Goal: Information Seeking & Learning: Learn about a topic

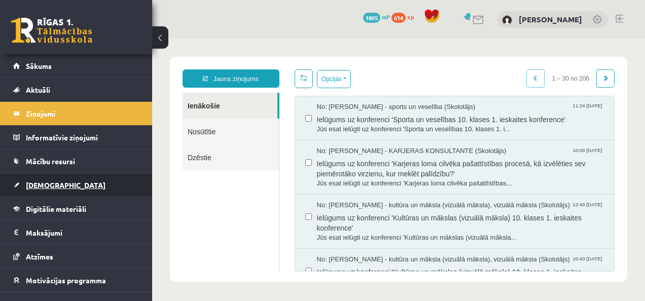
click at [80, 186] on link "[DEMOGRAPHIC_DATA]" at bounding box center [76, 185] width 126 height 23
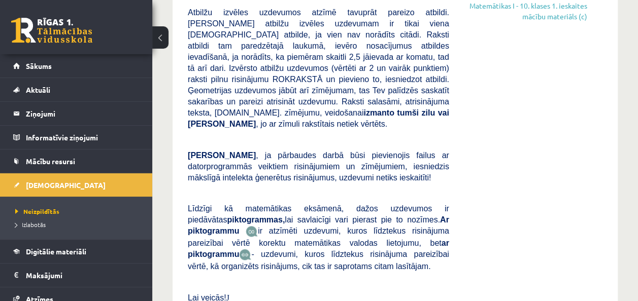
scroll to position [368, 0]
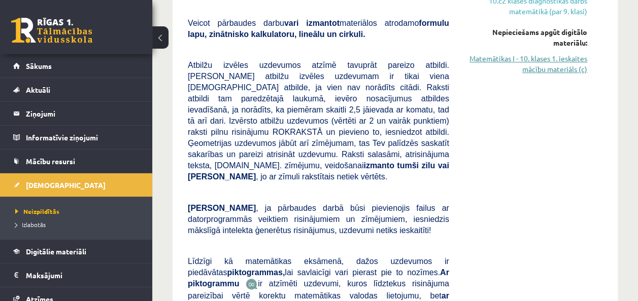
click at [561, 55] on link "Matemātikas I - 10. klases 1. ieskaites mācību materiāls (c)" at bounding box center [525, 63] width 123 height 21
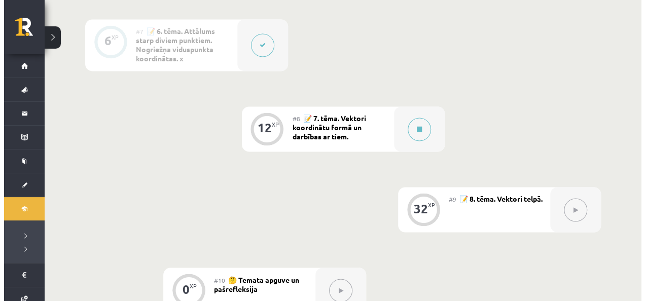
scroll to position [753, 0]
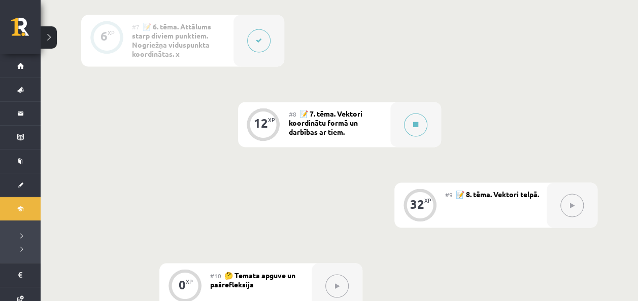
click at [334, 123] on span "📝 7. tēma. Vektori koordinātu formā un darbības ar tiem." at bounding box center [326, 122] width 74 height 27
click at [401, 121] on div at bounding box center [415, 124] width 51 height 45
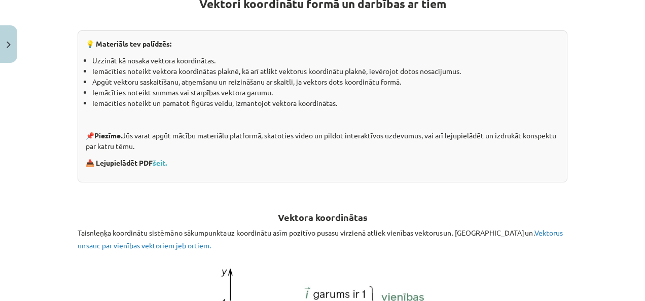
scroll to position [200, 0]
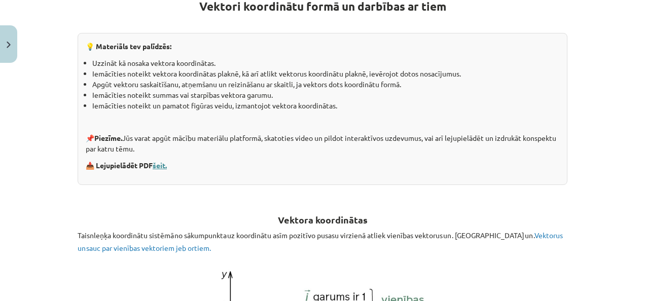
click at [155, 165] on link "šeit." at bounding box center [160, 165] width 14 height 9
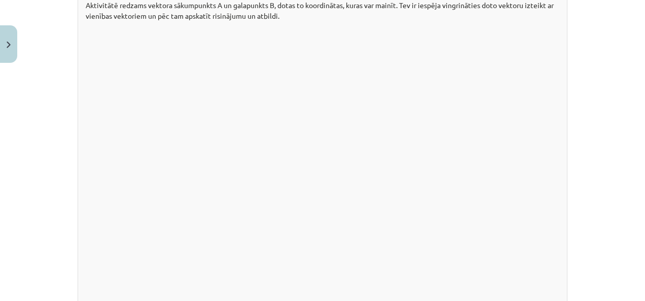
scroll to position [1048, 0]
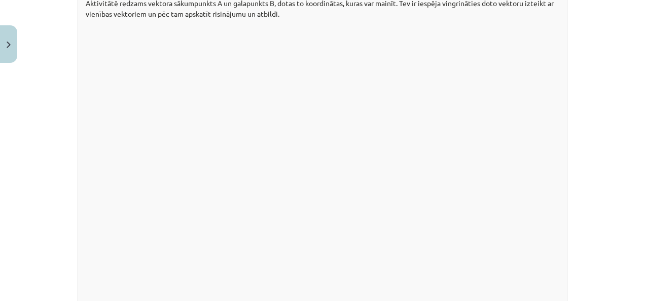
click at [637, 205] on div "Mācību tēma: Matemātikas i - 10. klases 1. ieskaites mācību materiāls (c) #8 📝 …" at bounding box center [322, 150] width 645 height 301
drag, startPoint x: 639, startPoint y: 205, endPoint x: 622, endPoint y: 273, distance: 70.3
click at [622, 273] on div "Mācību tēma: Matemātikas i - 10. klases 1. ieskaites mācību materiāls (c) #8 📝 …" at bounding box center [322, 150] width 645 height 301
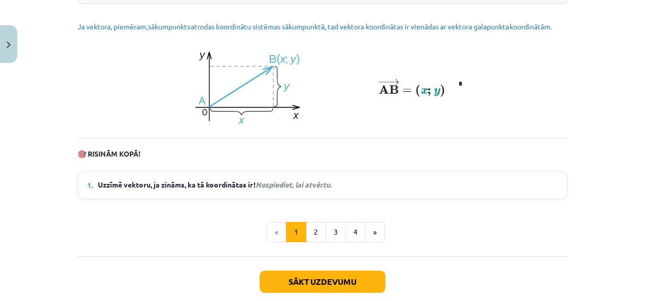
scroll to position [1371, 0]
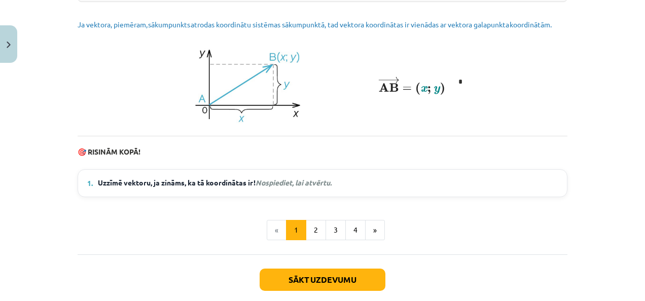
click at [314, 187] on em "Nospiediet, lai atvērtu." at bounding box center [294, 182] width 76 height 9
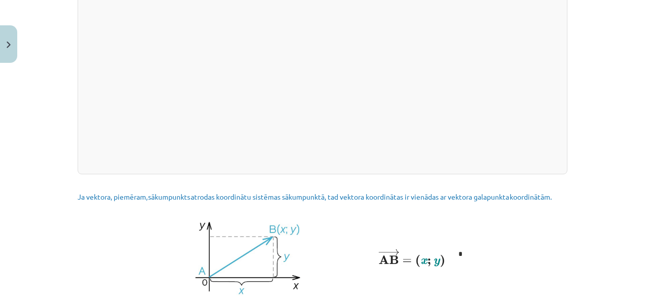
scroll to position [1494, 0]
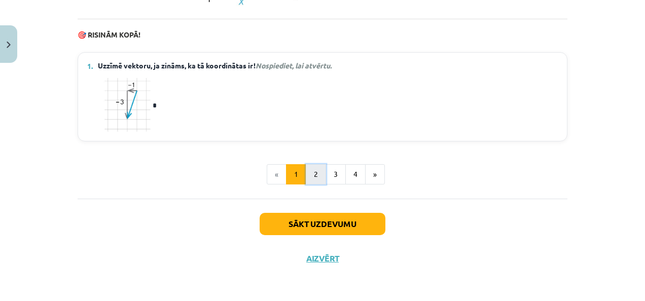
click at [308, 168] on button "2" at bounding box center [316, 174] width 20 height 20
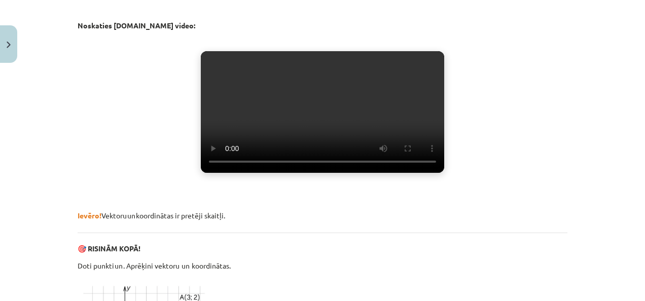
scroll to position [239, 0]
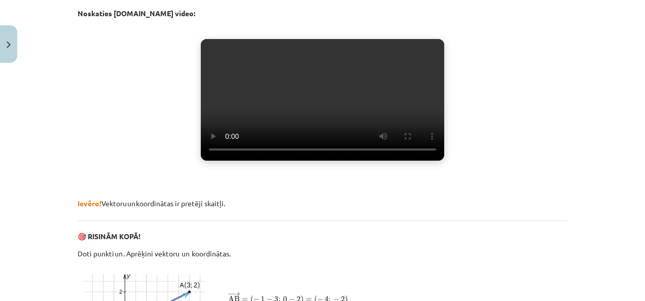
click at [349, 111] on video "Jūsu pārlūkprogramma neatbalsta video atskaņošanu." at bounding box center [323, 100] width 244 height 122
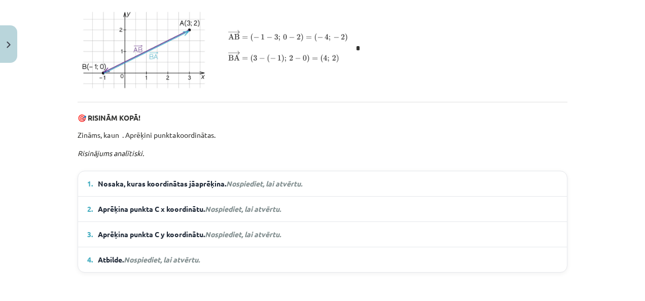
scroll to position [499, 0]
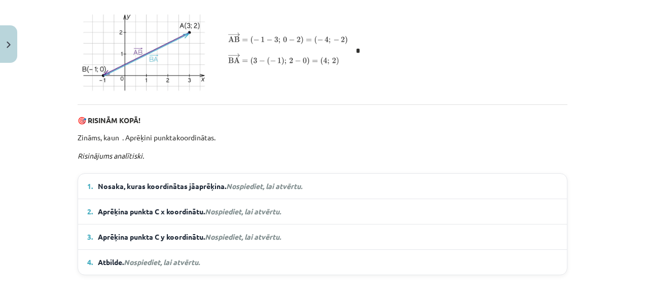
click at [116, 41] on img "logrīks image" at bounding box center [217, 51] width 277 height 87
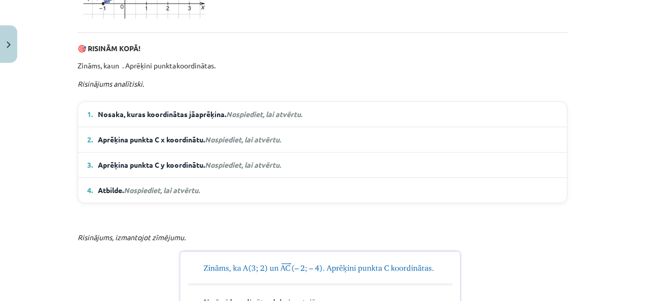
scroll to position [591, 0]
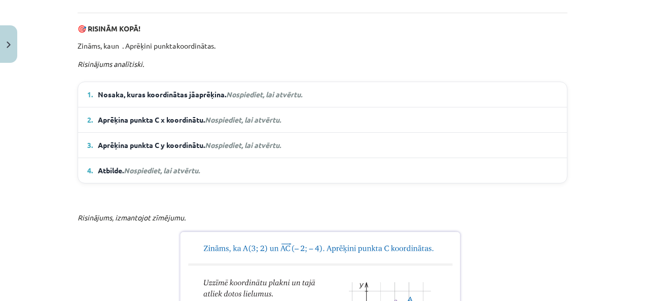
click at [255, 99] on em "Nospiediet, lai atvērtu." at bounding box center [264, 94] width 76 height 9
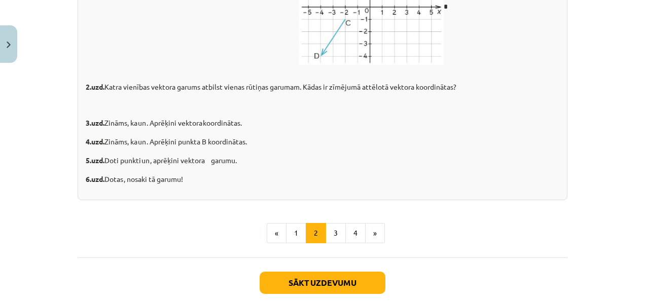
scroll to position [1590, 0]
